Goal: Entertainment & Leisure: Consume media (video, audio)

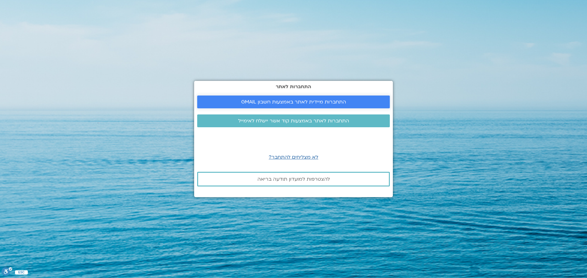
click at [322, 106] on link "התחברות מיידית לאתר באמצעות חשבון GMAIL" at bounding box center [293, 102] width 193 height 13
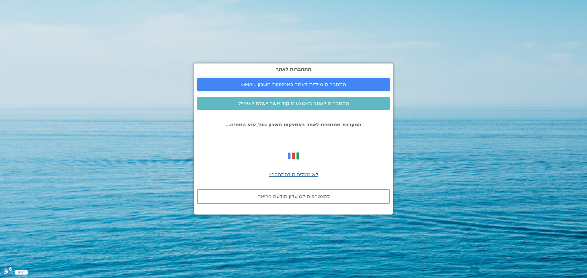
click at [306, 83] on span "התחברות מיידית לאתר באמצעות חשבון GMAIL" at bounding box center [293, 85] width 105 height 6
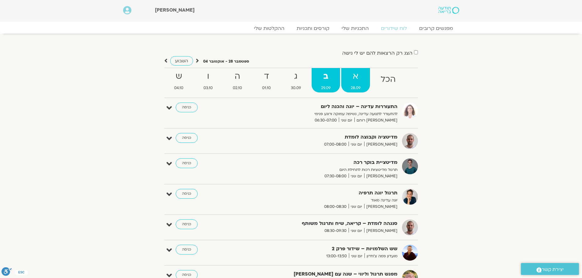
click at [361, 77] on strong "א" at bounding box center [355, 77] width 29 height 14
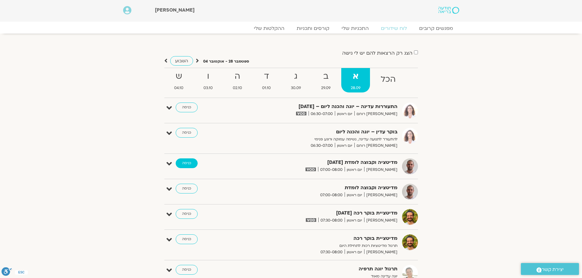
click at [186, 161] on link "כניסה" at bounding box center [187, 164] width 22 height 10
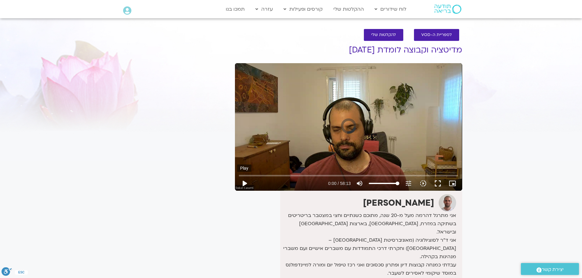
click at [244, 183] on button "play_arrow" at bounding box center [244, 183] width 15 height 15
click at [254, 176] on input "Seek" at bounding box center [348, 176] width 219 height 4
click at [245, 174] on input "Seek" at bounding box center [348, 176] width 219 height 4
type input "81.409278"
